Goal: Task Accomplishment & Management: Manage account settings

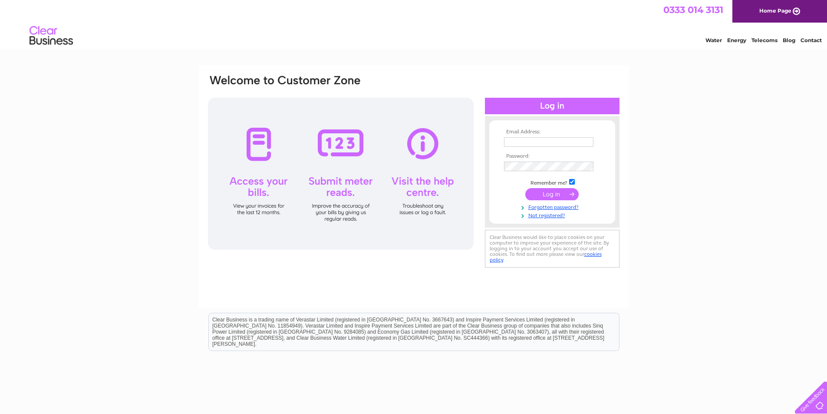
click at [523, 146] on input "text" at bounding box center [548, 142] width 89 height 10
type input "csmgloves@aol.com"
click at [533, 210] on link "Forgotten password?" at bounding box center [553, 207] width 99 height 8
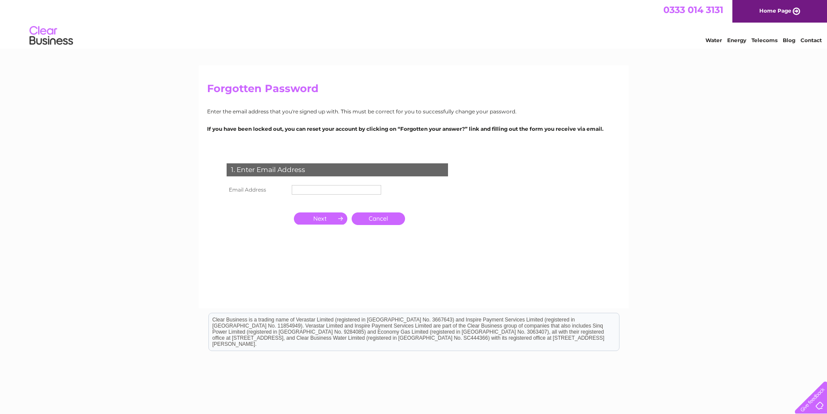
click at [331, 187] on input "text" at bounding box center [336, 190] width 89 height 10
type input "[EMAIL_ADDRESS][DOMAIN_NAME]"
click at [317, 221] on input "button" at bounding box center [320, 219] width 53 height 12
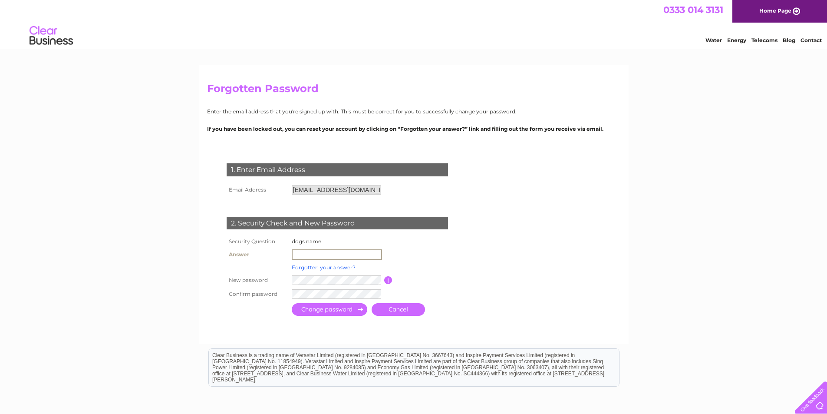
click at [314, 250] on input "text" at bounding box center [337, 254] width 90 height 10
type input "Gibbs"
click at [268, 269] on th at bounding box center [256, 266] width 65 height 11
click at [339, 309] on input "submit" at bounding box center [330, 308] width 76 height 13
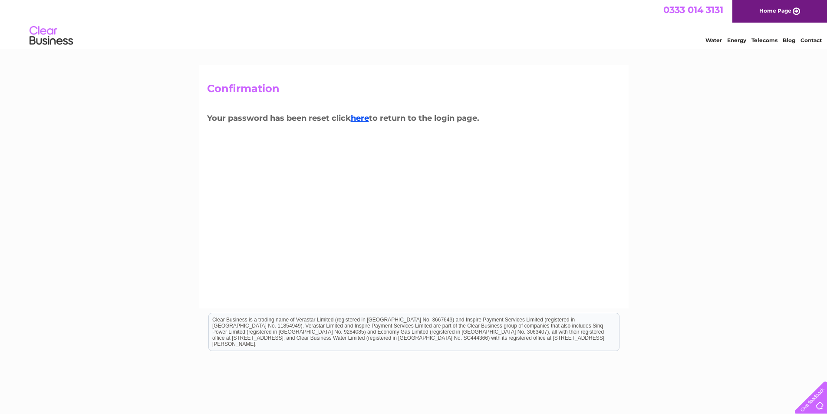
click at [373, 119] on h3 "Your password has been reset click here to return to the login page." at bounding box center [413, 119] width 413 height 15
click at [363, 118] on link "here" at bounding box center [360, 118] width 18 height 10
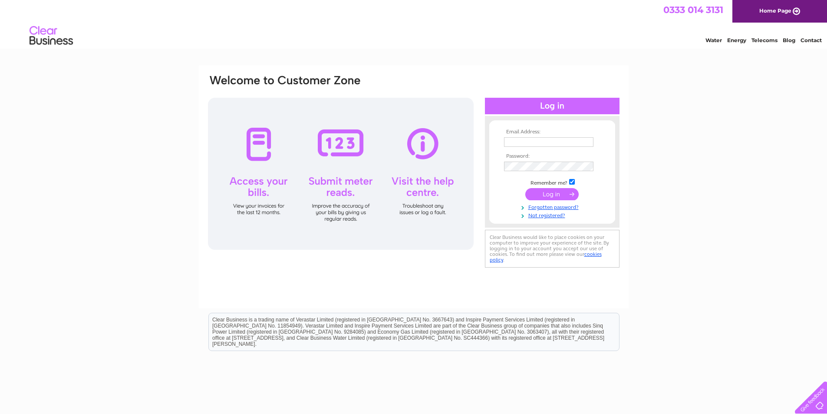
click at [507, 141] on input "text" at bounding box center [548, 142] width 89 height 10
type input "[EMAIL_ADDRESS][DOMAIN_NAME]"
click at [538, 193] on input "submit" at bounding box center [551, 194] width 53 height 12
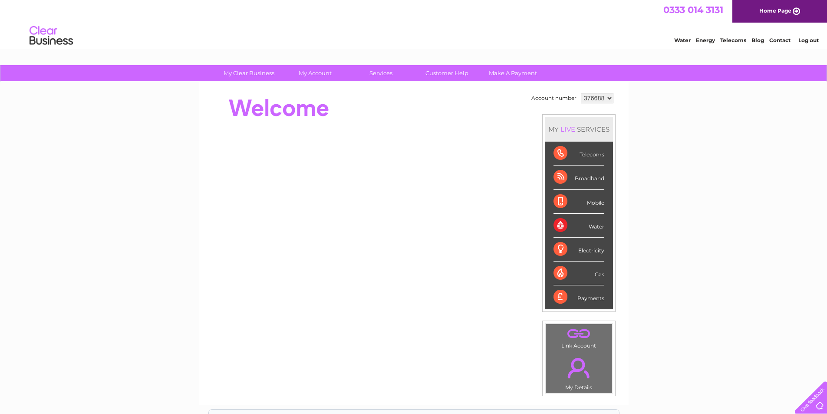
click at [592, 227] on div "Water" at bounding box center [579, 226] width 51 height 24
click at [556, 226] on div "Water" at bounding box center [579, 226] width 51 height 24
click at [552, 139] on div "MY LIVE SERVICES" at bounding box center [579, 129] width 68 height 25
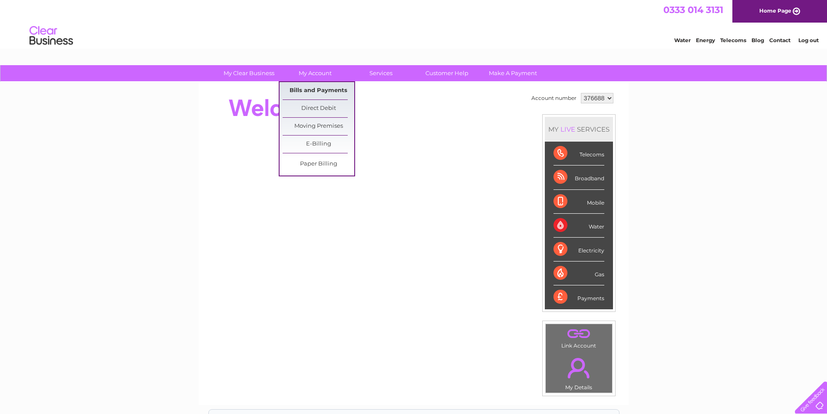
click at [299, 92] on link "Bills and Payments" at bounding box center [319, 90] width 72 height 17
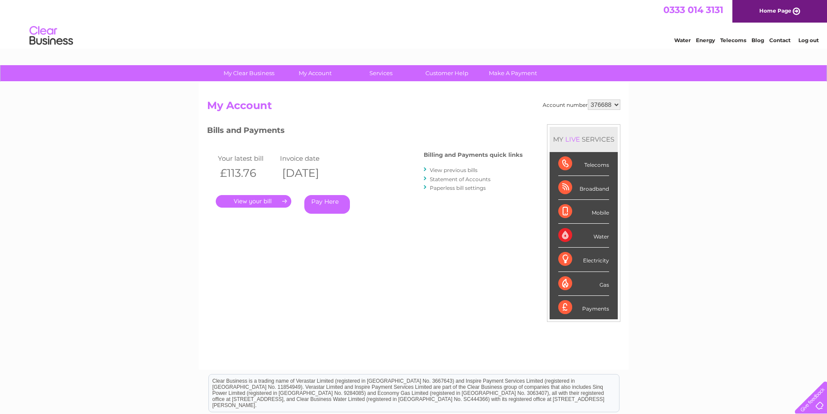
click at [249, 196] on link "." at bounding box center [254, 201] width 76 height 13
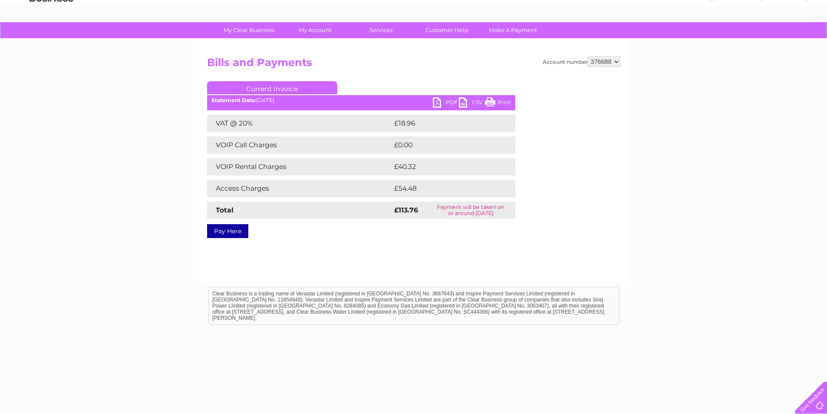
scroll to position [43, 0]
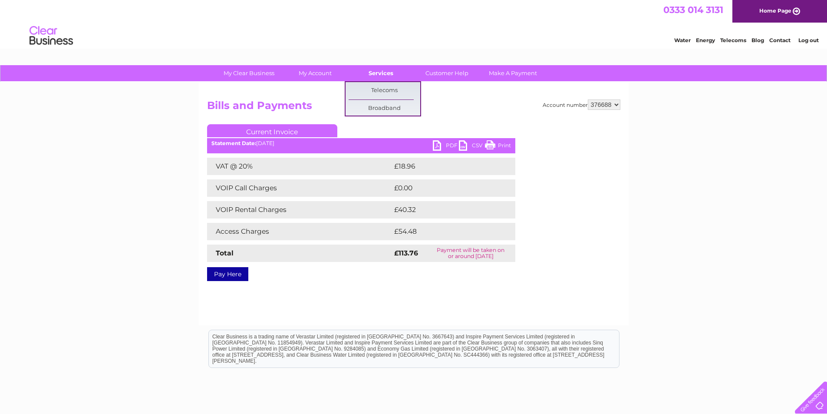
click at [385, 66] on link "Services" at bounding box center [381, 73] width 72 height 16
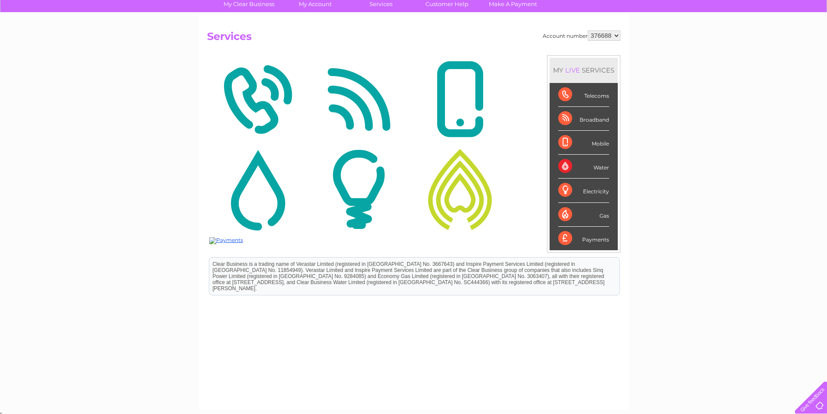
scroll to position [72, 0]
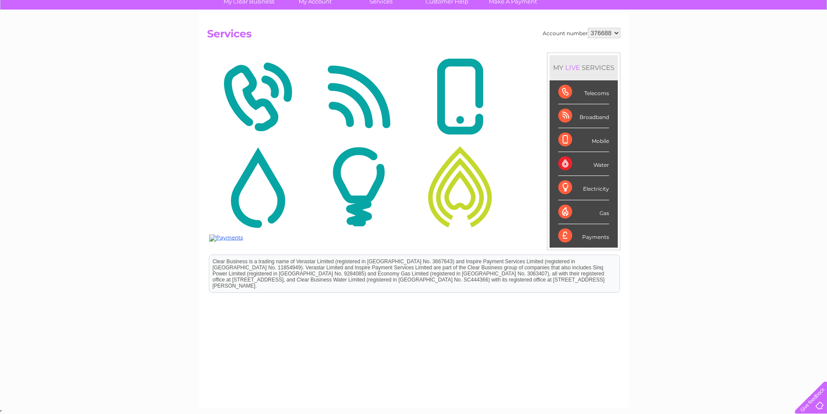
click at [258, 107] on img at bounding box center [257, 97] width 97 height 84
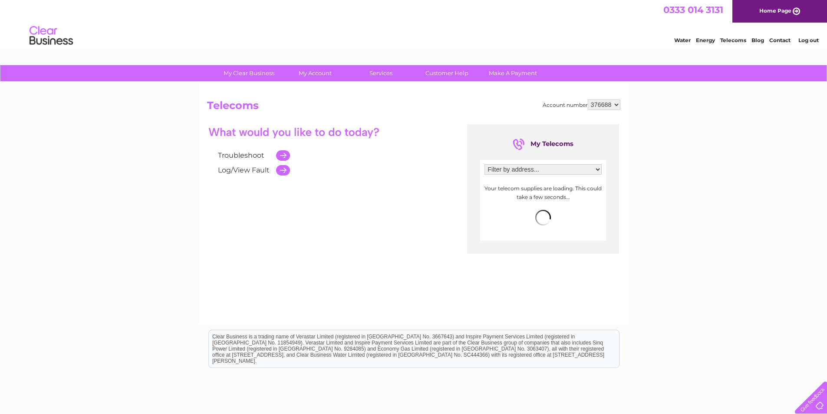
scroll to position [43, 0]
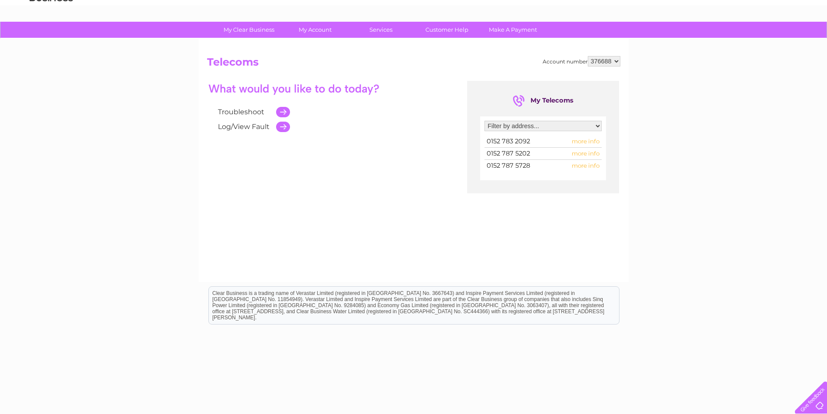
click at [583, 144] on span "more info" at bounding box center [586, 141] width 28 height 7
click at [583, 139] on span "more info" at bounding box center [586, 141] width 28 height 7
click at [544, 145] on td "0152 783 2092" at bounding box center [519, 141] width 70 height 12
click at [570, 125] on select "Filter by address... Unit 1, Shaw Lane Industrial Estate, 152 Shaw Lane, Stoke …" at bounding box center [542, 126] width 117 height 10
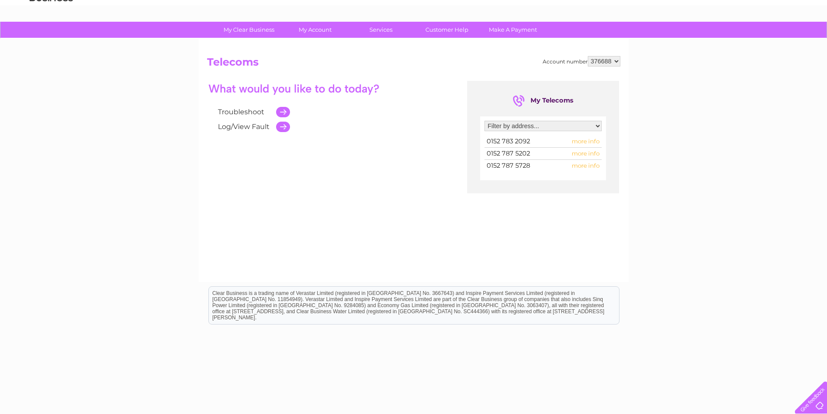
select select "1344874"
click at [484, 121] on select "Filter by address... Unit 1, Shaw Lane Industrial Estate, 152 Shaw Lane, Stoke …" at bounding box center [542, 126] width 117 height 10
click at [414, 160] on div "Troubleshoot Log/View Fault My Telecoms Filter by address... Unit 1, Shaw Lane …" at bounding box center [413, 165] width 413 height 169
click at [581, 142] on span "more info" at bounding box center [586, 141] width 28 height 7
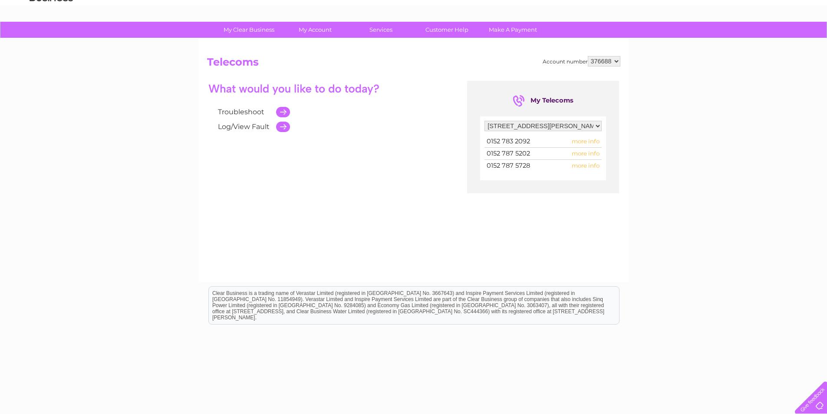
click at [581, 142] on span "more info" at bounding box center [586, 141] width 28 height 7
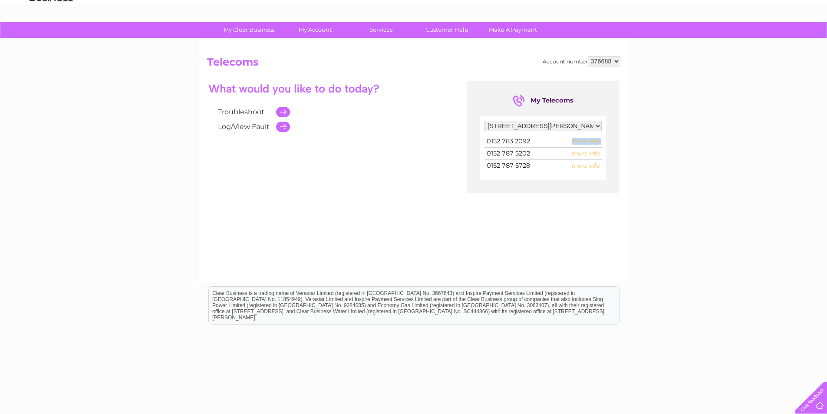
click at [581, 142] on span "more info" at bounding box center [586, 141] width 28 height 7
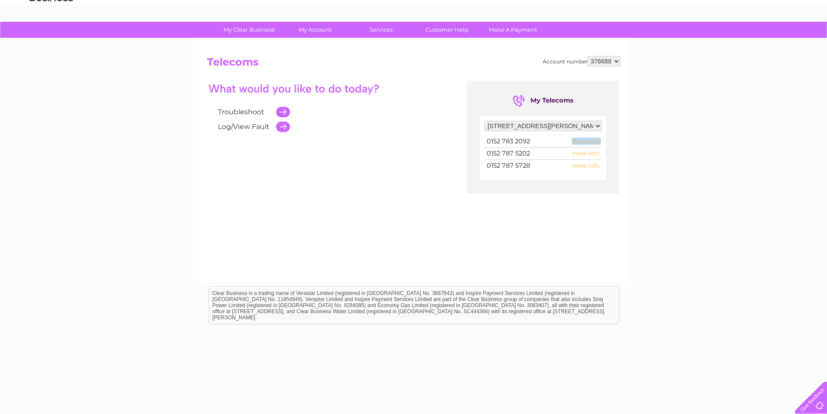
click at [581, 142] on span "more info" at bounding box center [586, 141] width 28 height 7
click at [397, 136] on div "Troubleshoot Log/View Fault My Telecoms Filter by address... Unit 1, Shaw Lane …" at bounding box center [413, 165] width 413 height 169
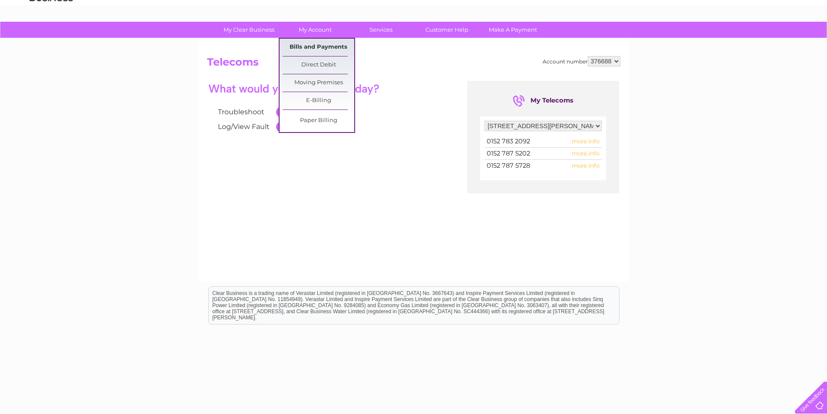
click at [307, 48] on link "Bills and Payments" at bounding box center [319, 47] width 72 height 17
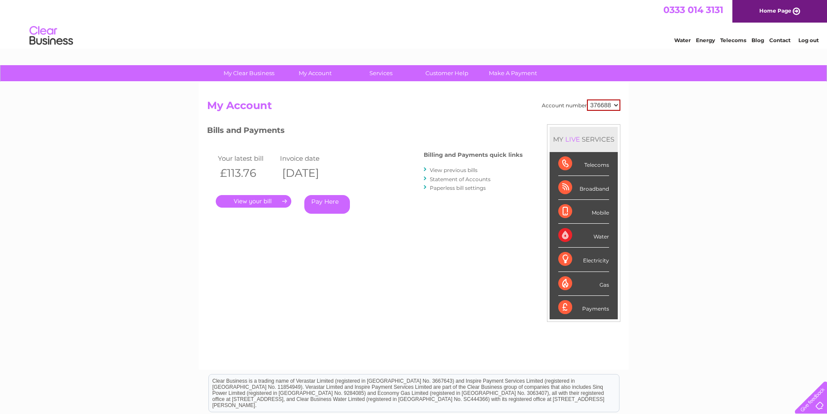
click at [268, 196] on link "." at bounding box center [254, 201] width 76 height 13
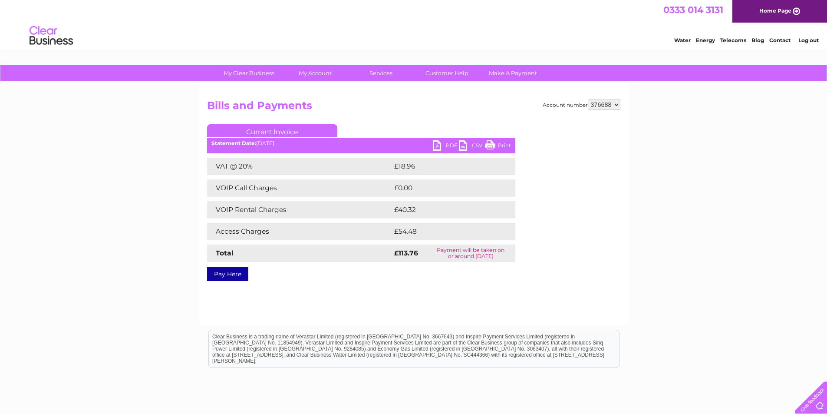
click at [283, 201] on td "VOIP Rental Charges" at bounding box center [299, 209] width 185 height 17
click at [438, 144] on link "PDF" at bounding box center [446, 146] width 26 height 13
click at [367, 117] on div "Account number 376688 Bills and Payments Current Invoice PDF CSV Print £18.96" at bounding box center [413, 188] width 413 height 178
click at [601, 104] on select "376688" at bounding box center [604, 104] width 33 height 10
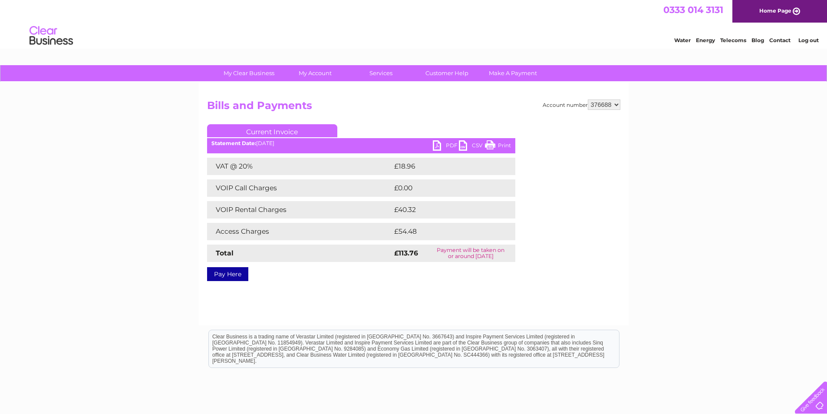
click at [550, 138] on div "Account number 376688 Bills and Payments Current Invoice PDF CSV Print £18.96" at bounding box center [413, 188] width 413 height 178
click at [267, 131] on link "Current Invoice" at bounding box center [272, 130] width 130 height 13
click at [346, 131] on ul "Current Invoice" at bounding box center [361, 132] width 308 height 16
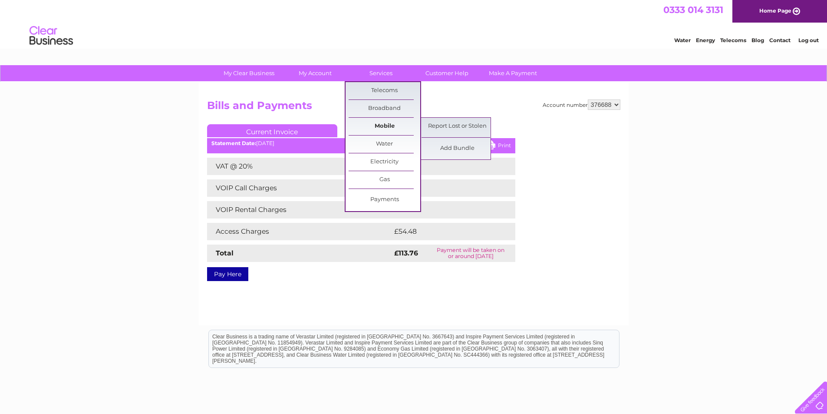
click at [378, 125] on link "Mobile" at bounding box center [385, 126] width 72 height 17
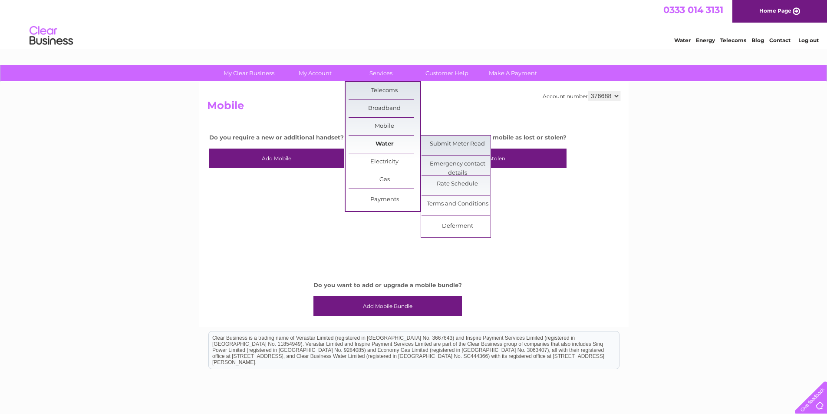
click at [384, 142] on link "Water" at bounding box center [385, 143] width 72 height 17
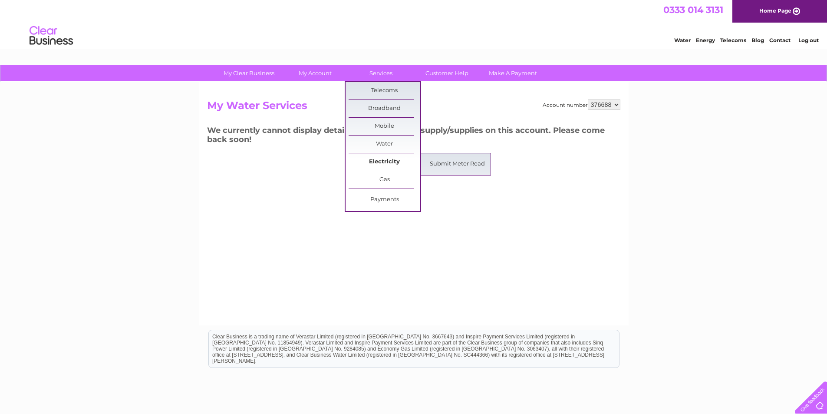
click at [384, 165] on link "Electricity" at bounding box center [385, 161] width 72 height 17
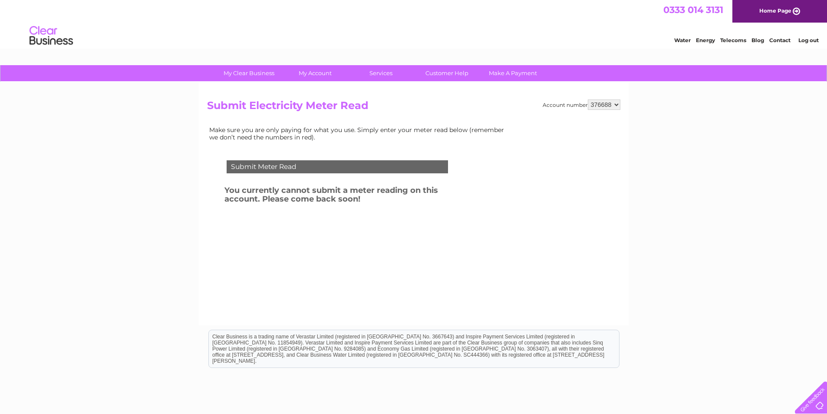
click at [383, 148] on div "Submit Meter Read You currently cannot submit a meter reading on this account. …" at bounding box center [339, 212] width 264 height 139
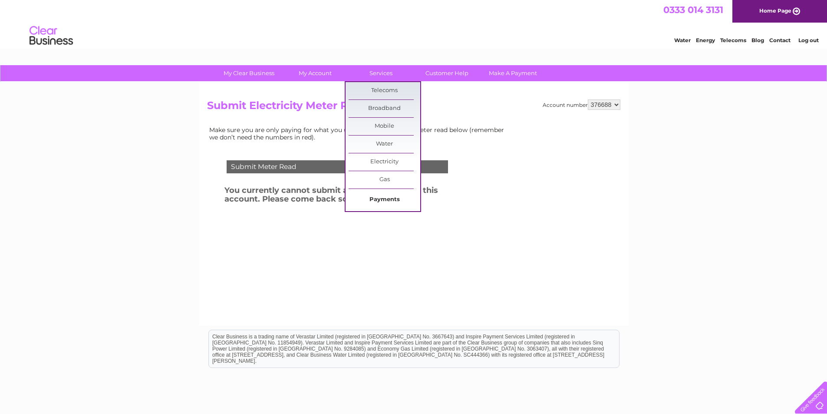
click at [384, 193] on link "Payments" at bounding box center [385, 199] width 72 height 17
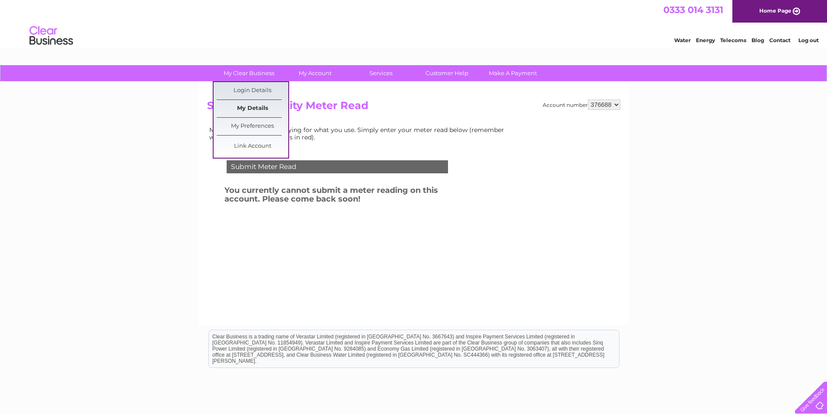
click at [247, 104] on link "My Details" at bounding box center [253, 108] width 72 height 17
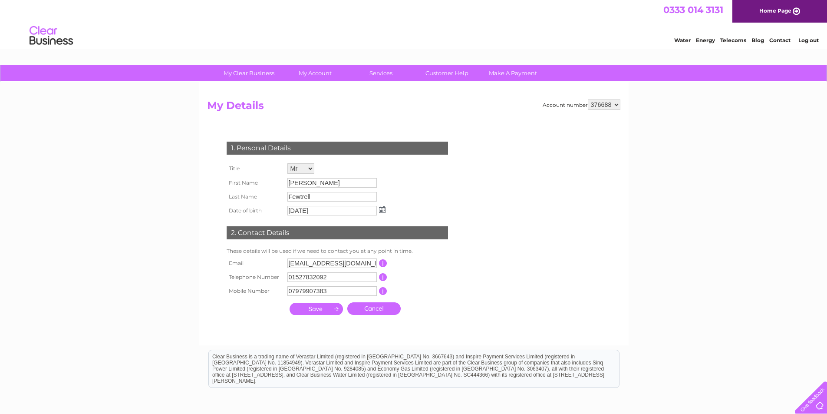
click at [304, 183] on input "[PERSON_NAME]" at bounding box center [331, 183] width 89 height 10
drag, startPoint x: 318, startPoint y: 181, endPoint x: 246, endPoint y: 181, distance: 72.5
click at [246, 181] on tr "First Name [PERSON_NAME]" at bounding box center [305, 183] width 163 height 15
click at [231, 183] on th "First Name" at bounding box center [254, 183] width 61 height 14
click at [303, 184] on input "[PERSON_NAME]" at bounding box center [332, 183] width 90 height 10
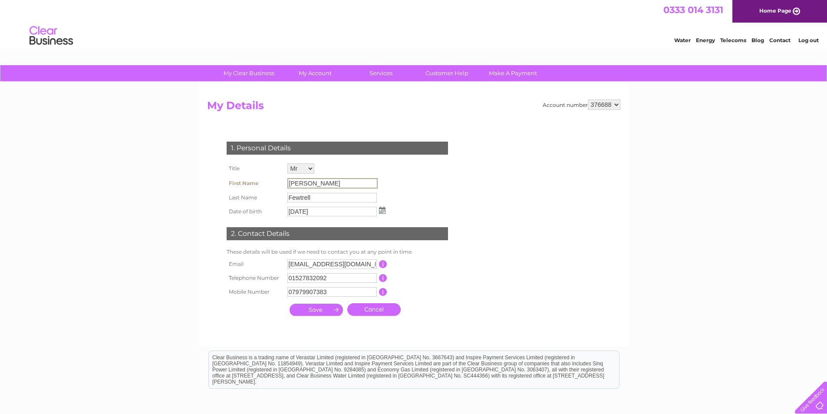
click at [310, 185] on input "[PERSON_NAME]" at bounding box center [332, 183] width 90 height 10
click at [311, 179] on input "Steve" at bounding box center [332, 183] width 90 height 10
click at [301, 183] on input "Steve" at bounding box center [332, 183] width 90 height 10
click at [223, 217] on div "1. Personal Details Title Mr Mrs Ms Miss Dr Rev Prof Other First Name Steve Las…" at bounding box center [339, 226] width 264 height 187
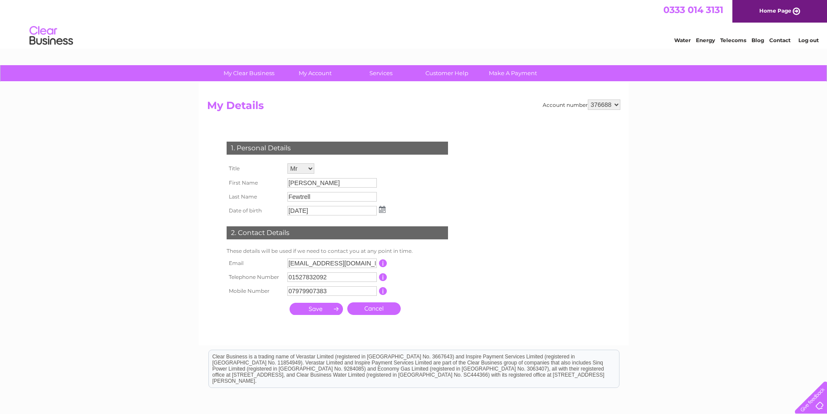
click at [300, 191] on td "Fewtrell" at bounding box center [336, 197] width 102 height 14
click at [349, 206] on input "07/03/1962" at bounding box center [331, 211] width 89 height 10
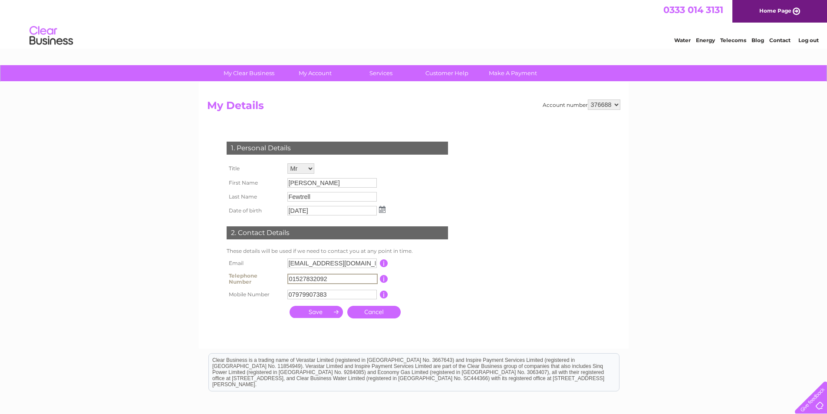
click at [339, 274] on input "01527832092" at bounding box center [332, 279] width 90 height 10
click at [415, 206] on div "1. Personal Details Title Mr Mrs Ms Miss Dr Rev Prof Other First Name Steve Las…" at bounding box center [339, 227] width 264 height 189
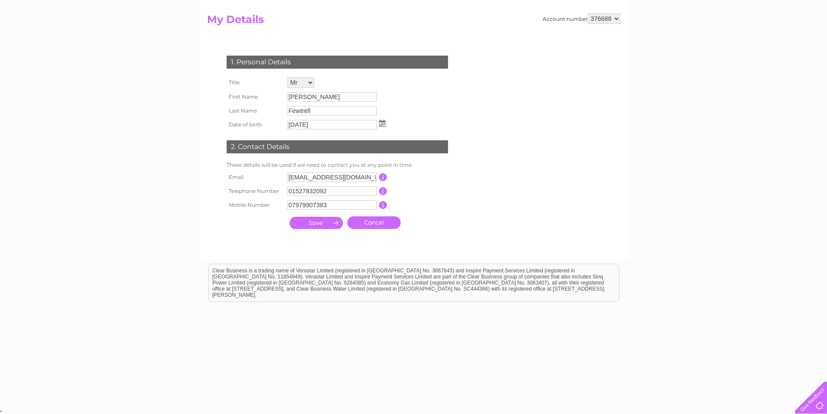
scroll to position [86, 0]
click at [382, 124] on img at bounding box center [382, 122] width 7 height 7
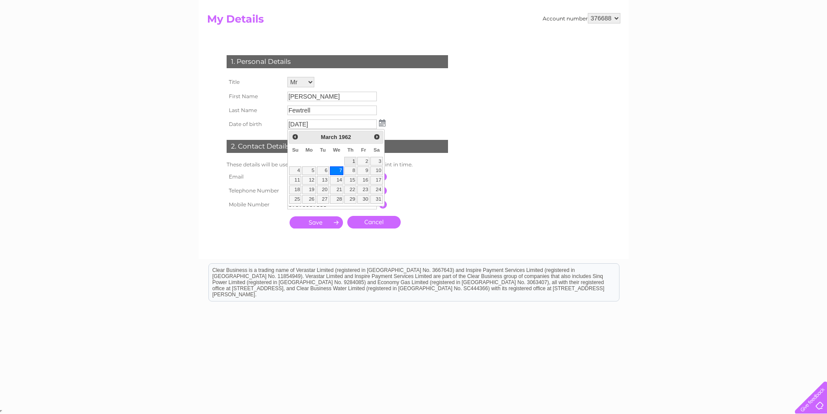
click at [354, 159] on link "1" at bounding box center [350, 161] width 12 height 9
type input "01/03/1962"
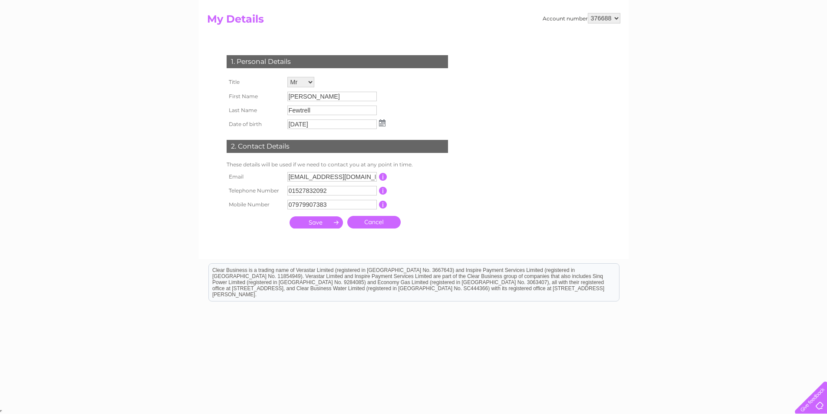
click at [388, 123] on div "1. Personal Details Title Mr Mrs Ms Miss Dr Rev Prof Other First Name Steve Las…" at bounding box center [339, 139] width 264 height 186
click at [385, 124] on img at bounding box center [382, 122] width 7 height 7
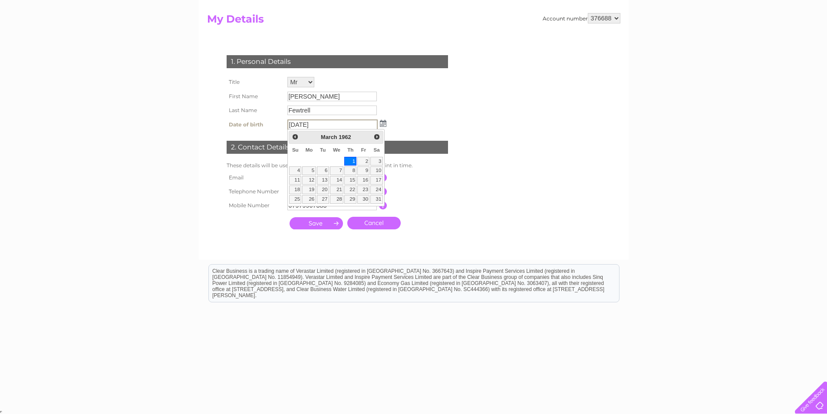
click at [369, 108] on input "Fewtrell" at bounding box center [331, 110] width 89 height 10
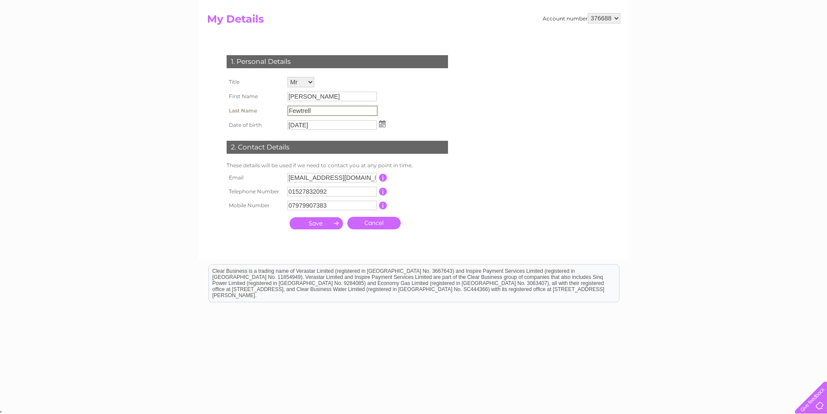
click at [369, 108] on input "Fewtrell" at bounding box center [332, 110] width 90 height 10
click at [321, 109] on input "Fewtrell" at bounding box center [332, 110] width 90 height 10
click at [292, 78] on select "Mr Mrs Ms Miss Dr Rev Prof Other" at bounding box center [300, 82] width 27 height 10
click at [287, 77] on select "Mr Mrs Ms Miss Dr Rev Prof Other" at bounding box center [301, 82] width 28 height 11
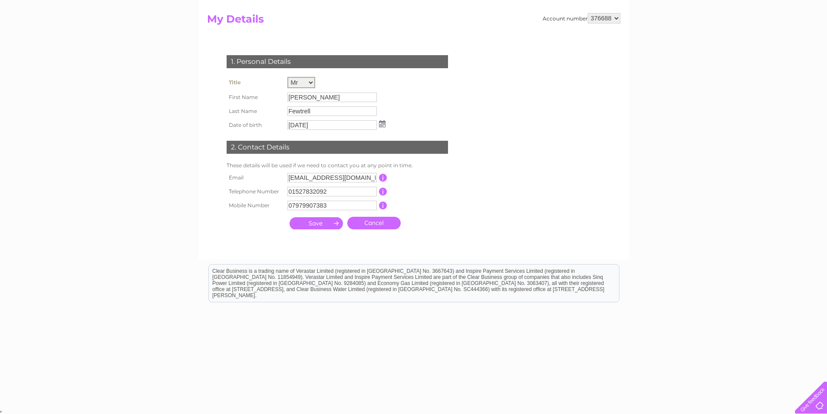
click at [298, 88] on select "Mr Mrs Ms Miss Dr Rev Prof Other" at bounding box center [301, 82] width 28 height 11
select select "Mrs"
click at [287, 77] on select "Mr Mrs Ms Miss Dr Rev Prof Other" at bounding box center [301, 82] width 28 height 11
click at [299, 85] on select "Mr Mrs Ms Miss Dr Rev Prof Other" at bounding box center [301, 82] width 28 height 11
click at [287, 77] on select "Mr Mrs Ms Miss Dr Rev Prof Other" at bounding box center [301, 82] width 28 height 11
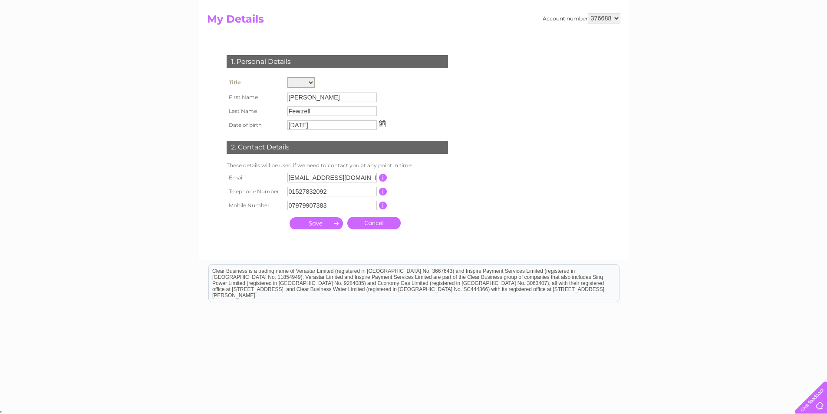
click at [297, 84] on select "Mr Mrs Ms Miss Dr Rev Prof Other" at bounding box center [301, 82] width 28 height 11
select select "Mr"
click at [287, 77] on select "Mr Mrs Ms Miss Dr Rev Prof Other" at bounding box center [301, 82] width 28 height 11
click at [303, 82] on select "Mr Mrs Ms Miss Dr Rev Prof Other" at bounding box center [301, 82] width 28 height 11
click at [376, 76] on td "Mr Mrs Ms Miss Dr Rev Prof Other" at bounding box center [336, 83] width 102 height 16
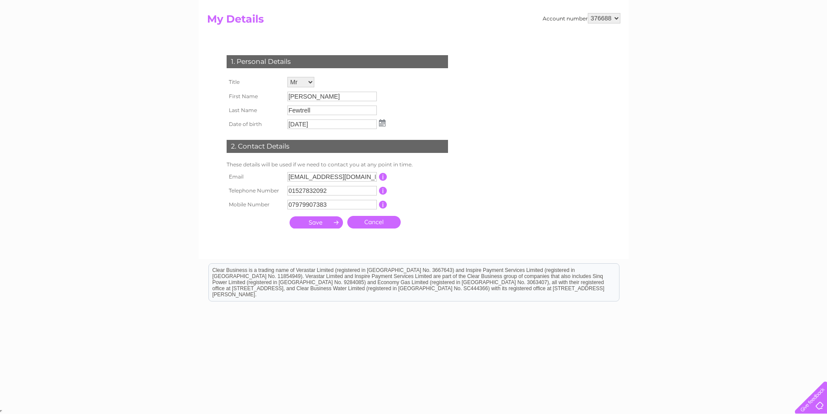
click at [330, 96] on input "Steve" at bounding box center [331, 97] width 89 height 10
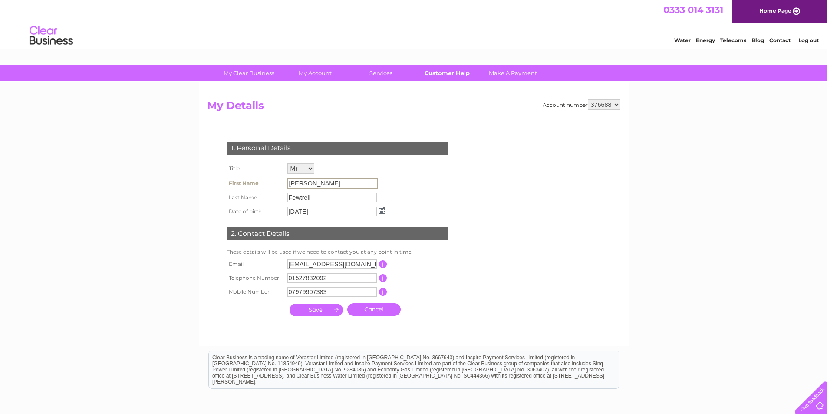
click at [437, 72] on link "Customer Help" at bounding box center [447, 73] width 72 height 16
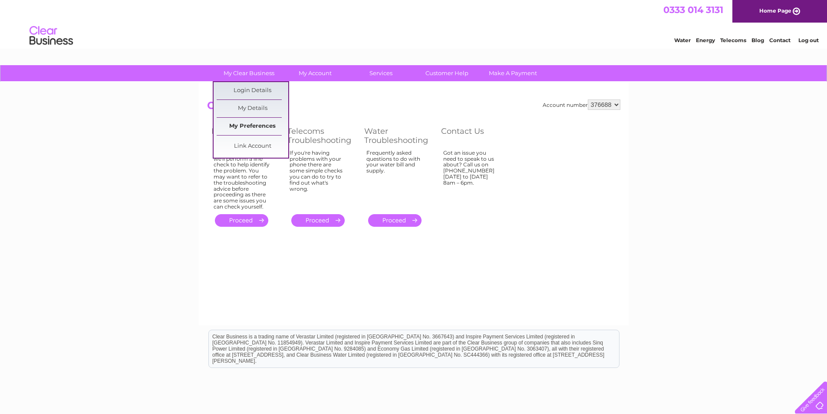
click at [241, 125] on link "My Preferences" at bounding box center [253, 126] width 72 height 17
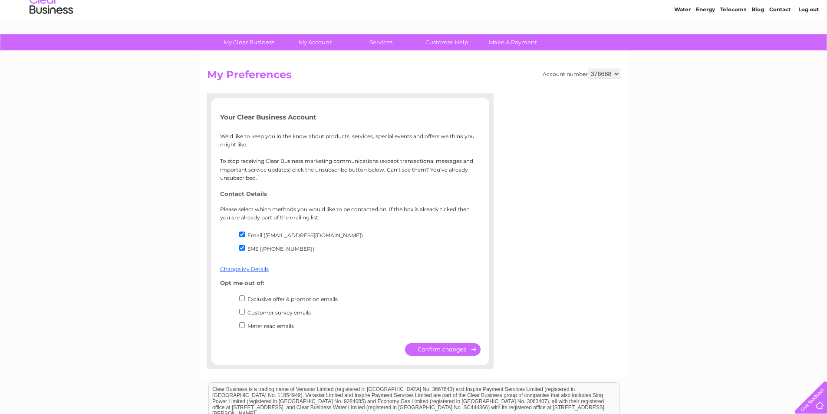
scroll to position [43, 0]
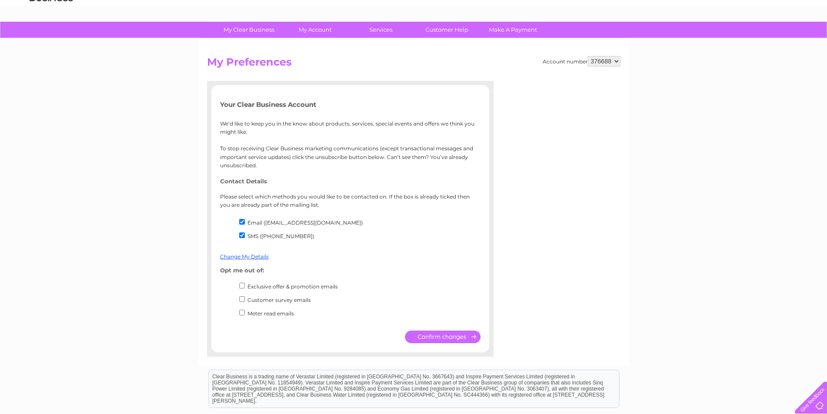
click at [242, 236] on input "SMS ([PHONE_NUMBER])" at bounding box center [242, 235] width 6 height 6
checkbox input "false"
click at [427, 340] on input "submit" at bounding box center [443, 336] width 76 height 13
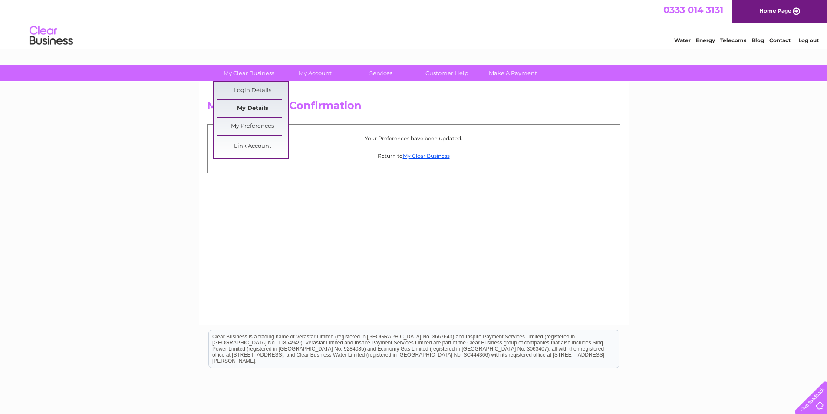
click at [238, 109] on link "My Details" at bounding box center [253, 108] width 72 height 17
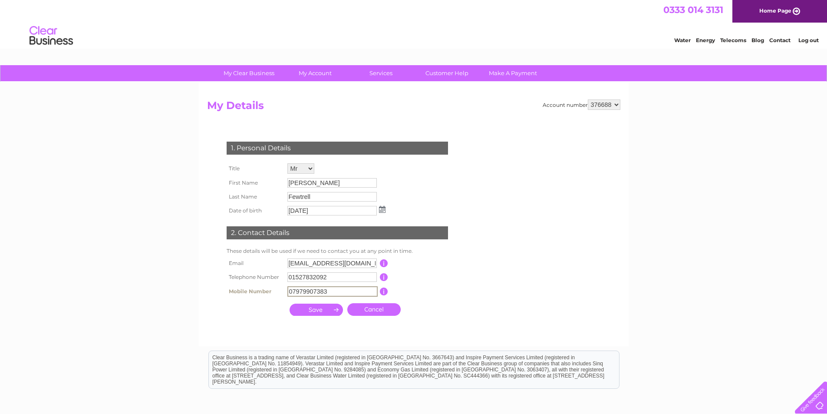
drag, startPoint x: 336, startPoint y: 293, endPoint x: 243, endPoint y: 291, distance: 92.5
click at [243, 291] on tr "Mobile Number 07979907383 This should be a valid mobile number starting with 07…" at bounding box center [340, 291] width 233 height 15
type input "07852536822"
click at [313, 282] on input "01527832092" at bounding box center [331, 277] width 89 height 10
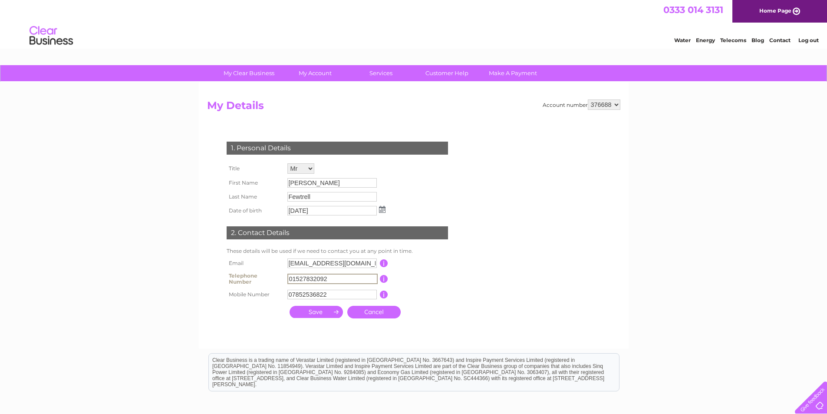
click at [336, 281] on input "01527832092" at bounding box center [332, 279] width 90 height 10
type input "01527832092"
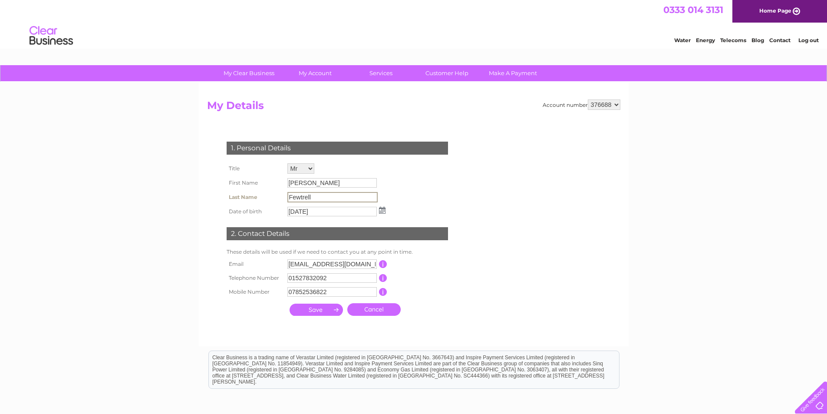
click at [319, 201] on input "Fewtrell" at bounding box center [332, 197] width 90 height 10
click at [312, 194] on input "Fewtrell" at bounding box center [332, 197] width 90 height 10
click at [314, 195] on input "Fewtrell" at bounding box center [332, 197] width 90 height 10
click at [316, 182] on input "Steve" at bounding box center [332, 183] width 90 height 10
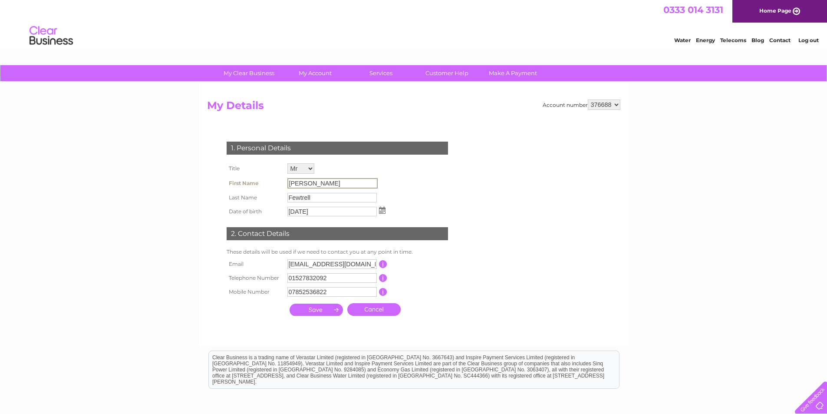
drag, startPoint x: 316, startPoint y: 182, endPoint x: 310, endPoint y: 170, distance: 13.8
click at [314, 175] on tbody "Title Mr Mrs Ms Miss Dr Rev Prof Other First Name Steve Last Name Fewtrell Date…" at bounding box center [305, 189] width 163 height 57
click at [320, 312] on input "submit" at bounding box center [316, 309] width 53 height 12
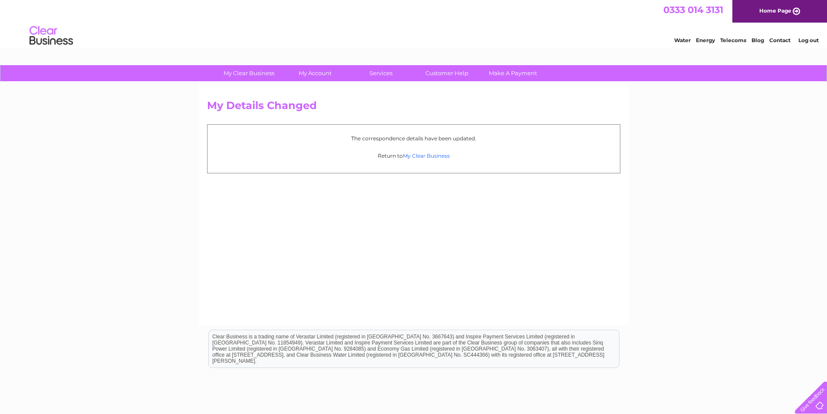
click at [419, 153] on link "My Clear Business" at bounding box center [426, 155] width 47 height 7
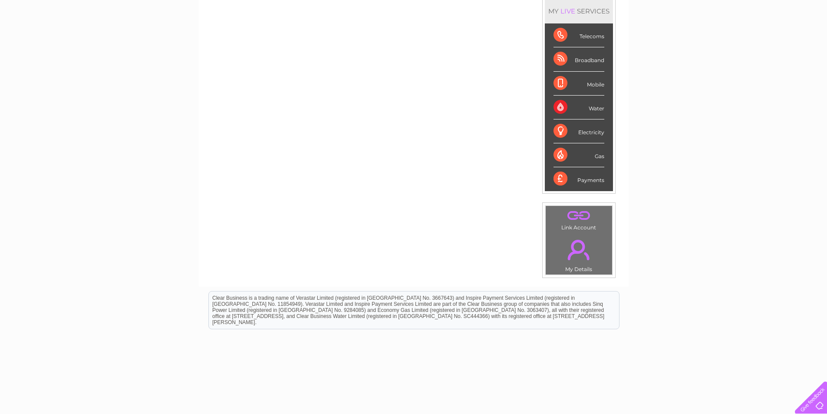
scroll to position [146, 0]
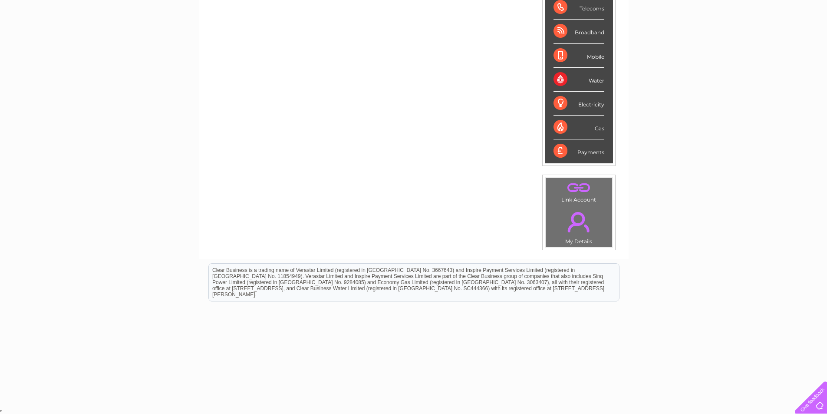
click at [577, 215] on link "." at bounding box center [579, 222] width 62 height 30
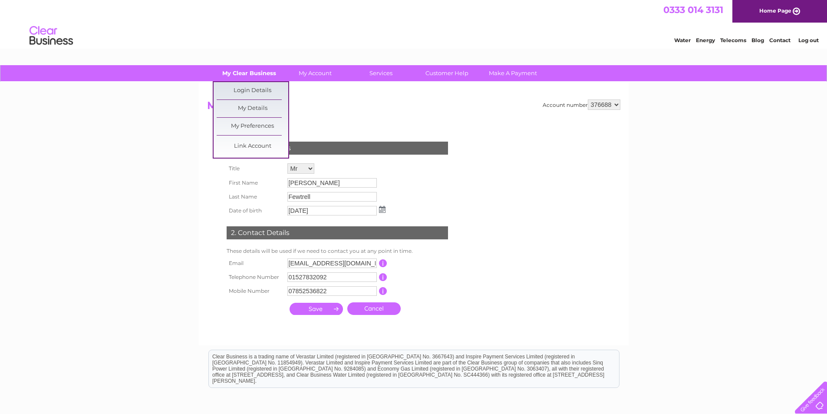
click at [230, 76] on link "My Clear Business" at bounding box center [249, 73] width 72 height 16
